Goal: Use online tool/utility: Utilize a website feature to perform a specific function

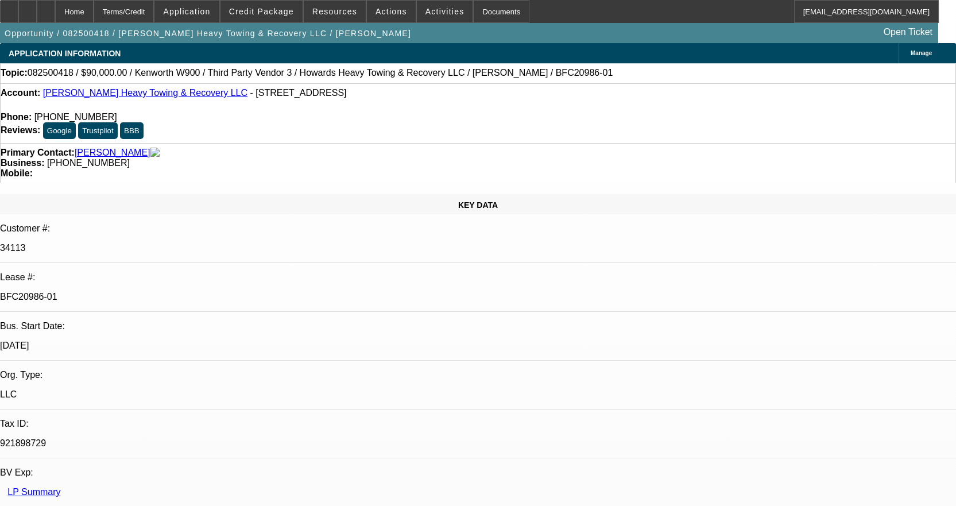
select select "0"
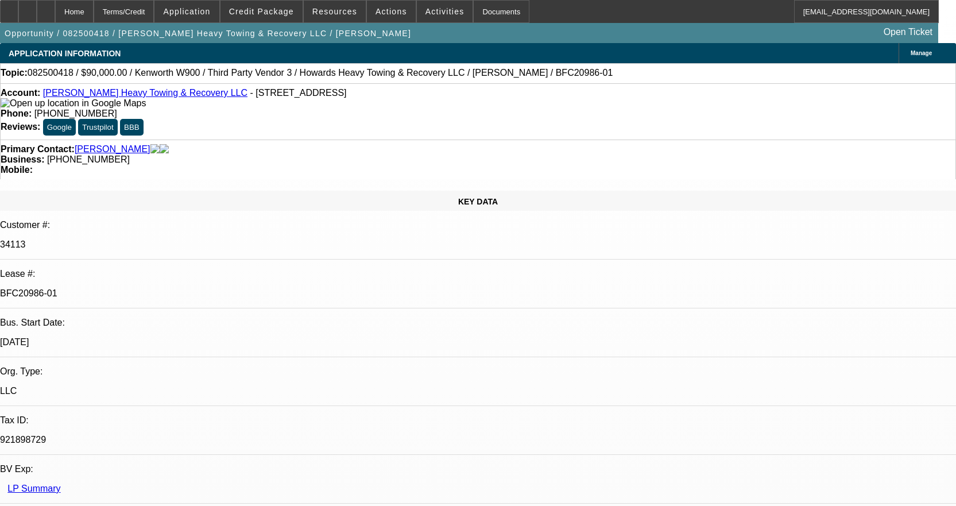
select select "0"
select select "2"
select select "0.1"
select select "4"
select select "0"
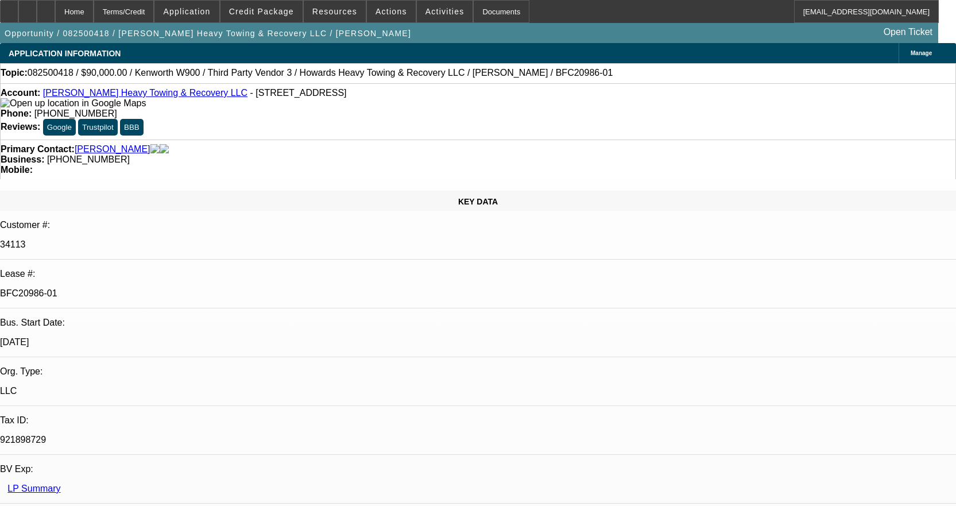
select select "0"
select select "2"
select select "0.1"
select select "4"
select select "0"
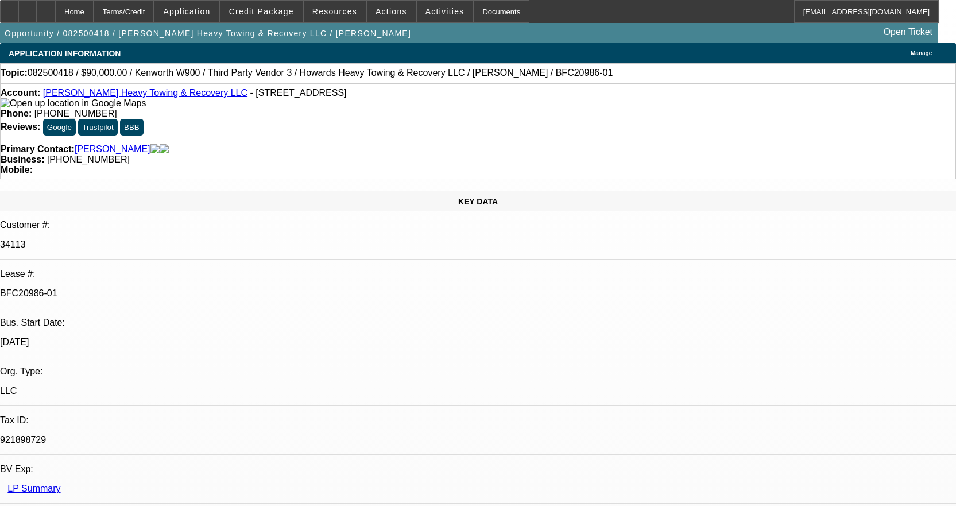
select select "0"
select select "2"
select select "0.1"
select select "4"
select select "0"
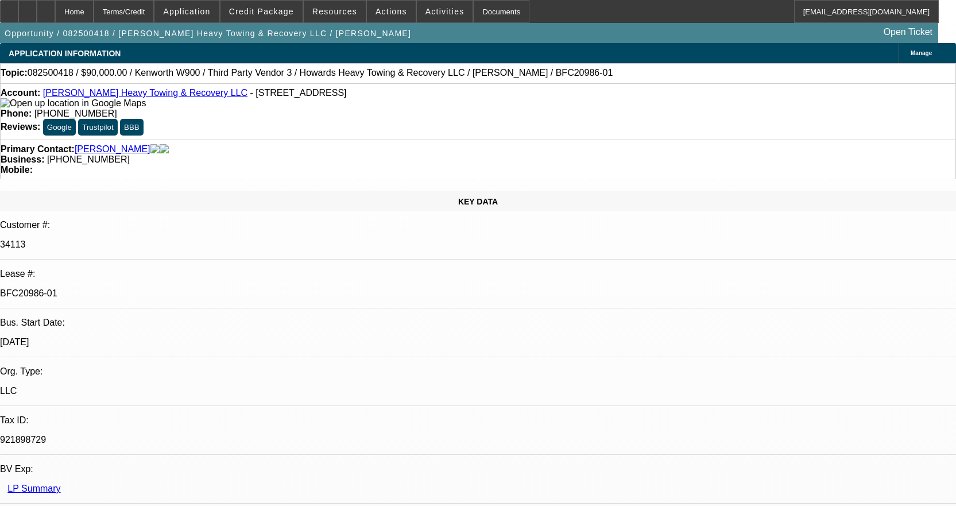
select select "0"
select select "2"
select select "0.1"
select select "4"
click at [9, 7] on icon at bounding box center [9, 7] width 0 height 0
